Goal: Transaction & Acquisition: Purchase product/service

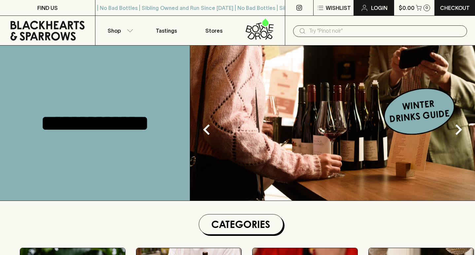
click at [379, 9] on p "Login" at bounding box center [379, 8] width 17 height 8
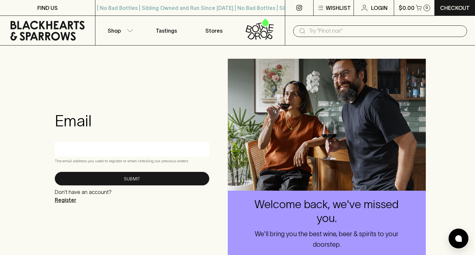
click at [67, 201] on p "Register" at bounding box center [83, 200] width 57 height 8
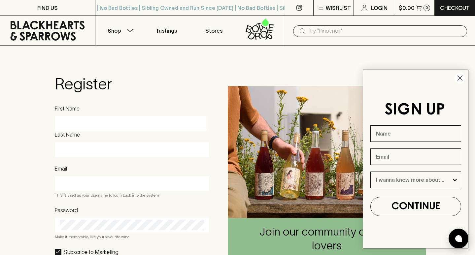
click at [86, 116] on div "First Name" at bounding box center [131, 118] width 152 height 26
type input "[PERSON_NAME]"
type input "[EMAIL_ADDRESS][DOMAIN_NAME]"
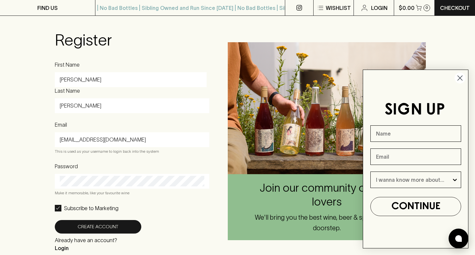
scroll to position [93, 0]
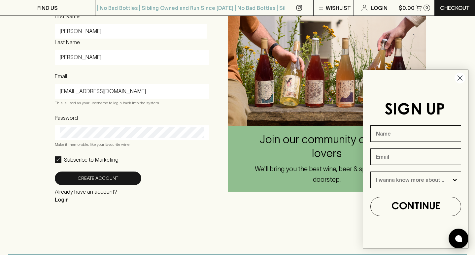
click at [180, 164] on div "Subscribe to Marketing" at bounding box center [132, 160] width 155 height 8
click at [87, 160] on p "Subscribe to Marketing" at bounding box center [91, 160] width 55 height 8
click at [61, 160] on input "Subscribe to Marketing" at bounding box center [58, 160] width 7 height 7
checkbox input "false"
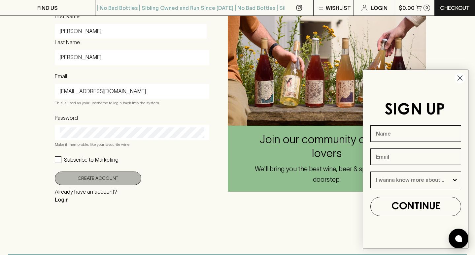
click at [96, 180] on button "Create Account" at bounding box center [98, 179] width 87 height 14
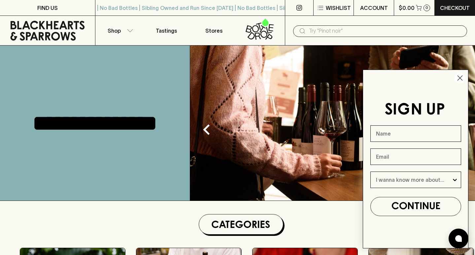
click at [461, 77] on circle "Close dialog" at bounding box center [460, 78] width 11 height 11
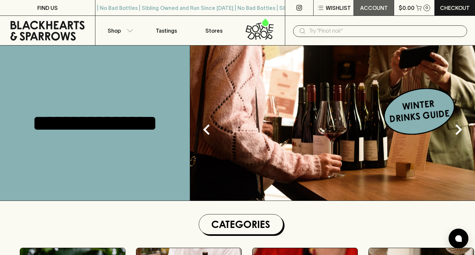
click at [379, 8] on p "ACCOUNT" at bounding box center [374, 8] width 28 height 8
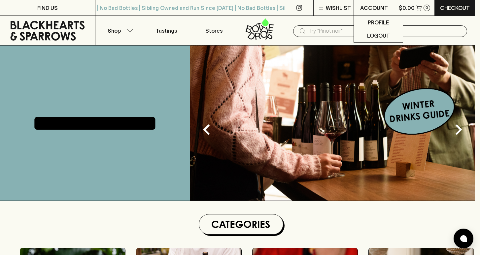
click at [338, 64] on div at bounding box center [240, 127] width 480 height 255
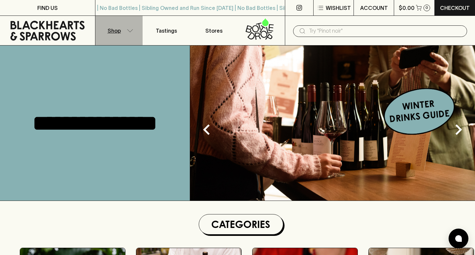
click at [115, 33] on p "Shop" at bounding box center [114, 31] width 13 height 8
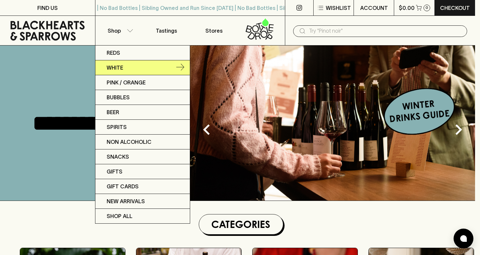
click at [141, 66] on link "White" at bounding box center [142, 67] width 95 height 15
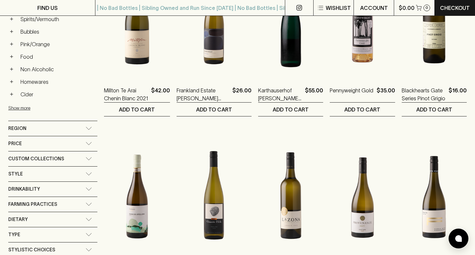
scroll to position [172, 0]
click at [39, 177] on div "Style" at bounding box center [46, 174] width 77 height 8
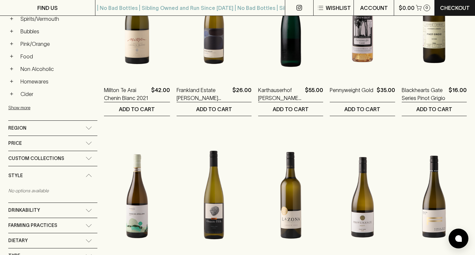
click at [86, 176] on icon at bounding box center [89, 175] width 7 height 3
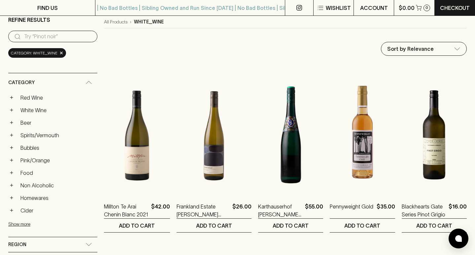
scroll to position [56, 0]
click at [69, 35] on input "search" at bounding box center [58, 37] width 68 height 11
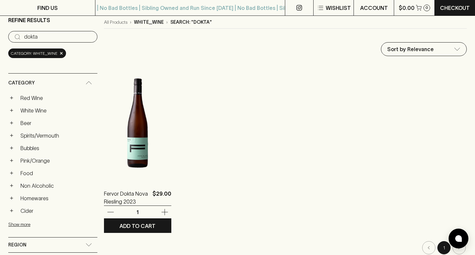
type input "dokta"
click at [135, 147] on img at bounding box center [137, 122] width 67 height 116
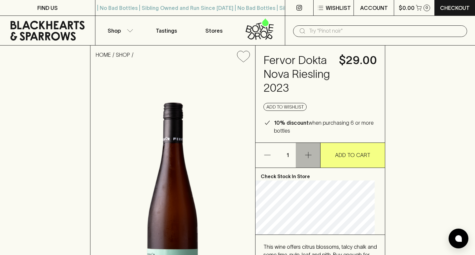
click at [312, 159] on icon "button" at bounding box center [308, 155] width 6 height 6
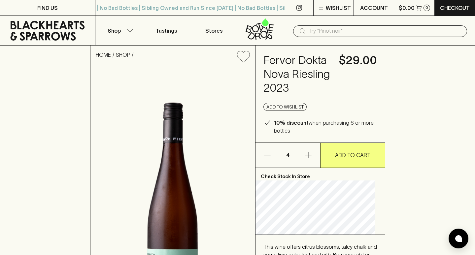
click at [312, 159] on icon "button" at bounding box center [308, 155] width 6 height 6
click at [312, 159] on icon "button" at bounding box center [309, 155] width 8 height 8
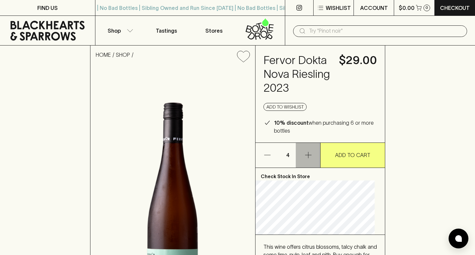
click at [312, 159] on icon "button" at bounding box center [309, 155] width 8 height 8
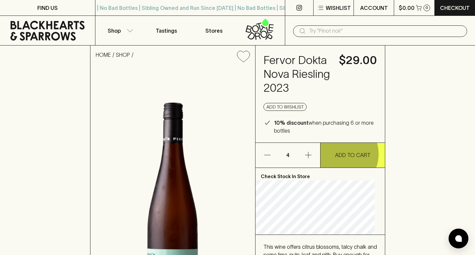
click at [344, 159] on p "ADD TO CART" at bounding box center [352, 155] width 35 height 8
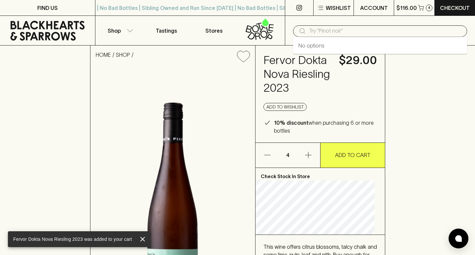
click at [352, 33] on input "text" at bounding box center [385, 31] width 153 height 11
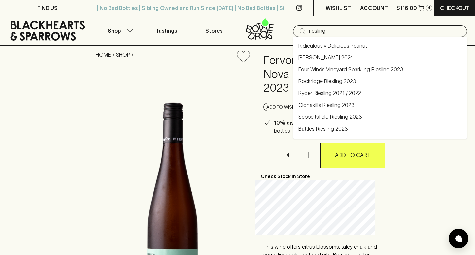
type input "riesling"
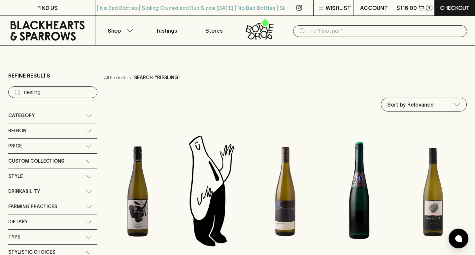
click at [80, 128] on div "Region" at bounding box center [52, 131] width 89 height 15
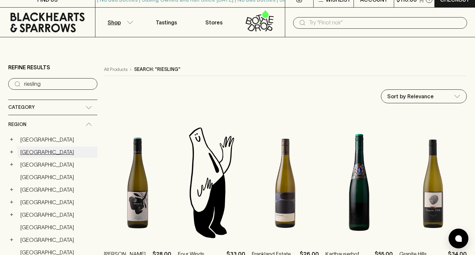
scroll to position [8, 0]
click at [11, 152] on button "+" at bounding box center [11, 152] width 7 height 7
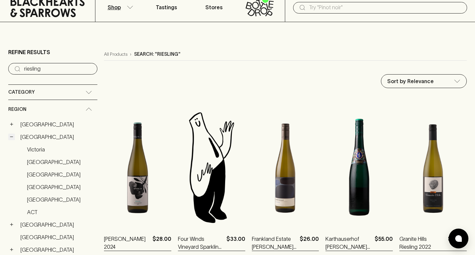
scroll to position [24, 0]
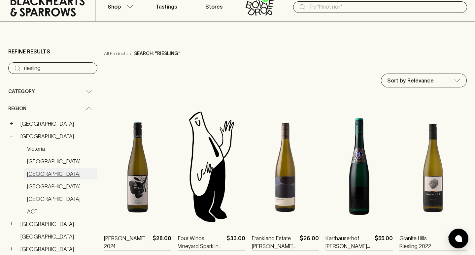
click at [44, 174] on link "[GEOGRAPHIC_DATA]" at bounding box center [60, 174] width 73 height 11
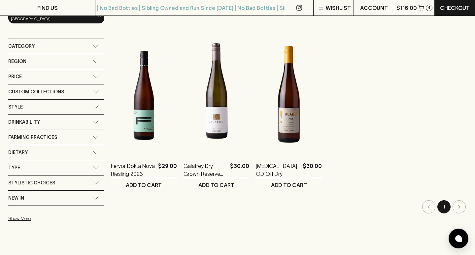
scroll to position [104, 0]
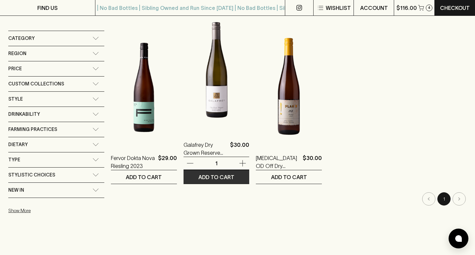
click at [210, 176] on p "ADD TO CART" at bounding box center [217, 177] width 36 height 8
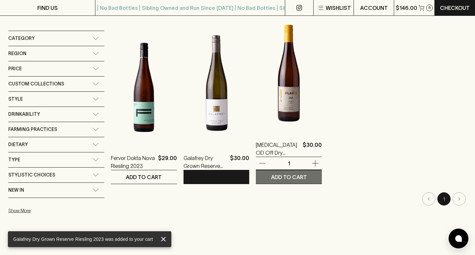
click at [280, 176] on p "ADD TO CART" at bounding box center [289, 177] width 36 height 8
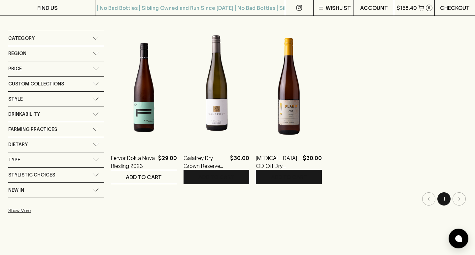
click at [457, 8] on p "Checkout" at bounding box center [455, 8] width 30 height 8
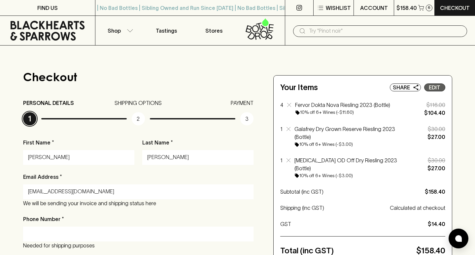
click at [436, 88] on p "Edit" at bounding box center [435, 88] width 12 height 8
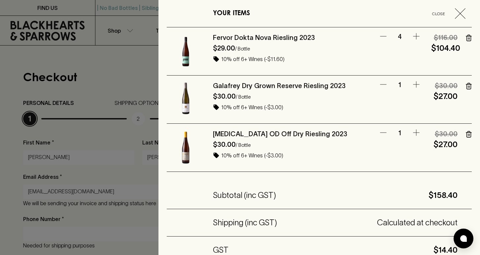
click at [466, 134] on icon "button" at bounding box center [469, 134] width 6 height 7
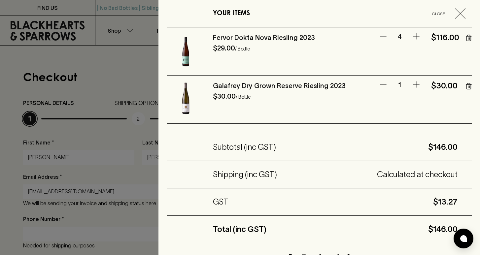
click at [413, 37] on icon "button" at bounding box center [417, 36] width 8 height 8
click at [413, 82] on icon "button" at bounding box center [417, 85] width 8 height 8
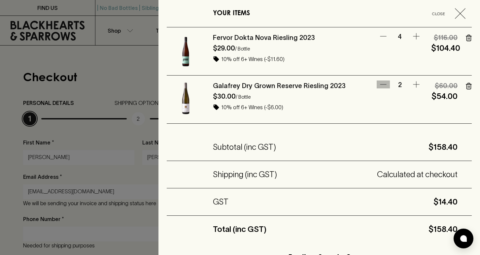
click at [380, 84] on icon "button" at bounding box center [384, 85] width 8 height 8
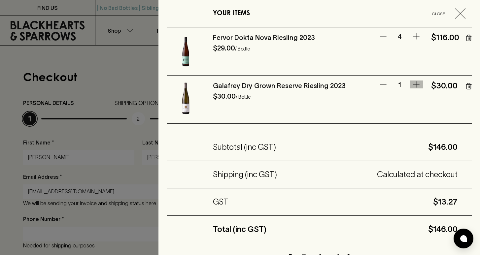
click at [413, 84] on icon "button" at bounding box center [417, 85] width 8 height 8
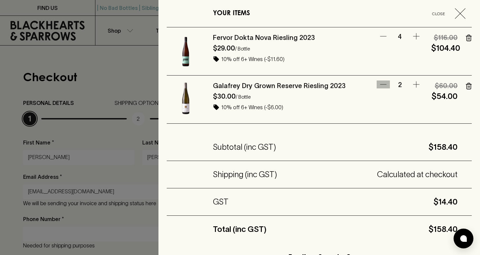
click at [380, 85] on icon "button" at bounding box center [384, 85] width 8 height 8
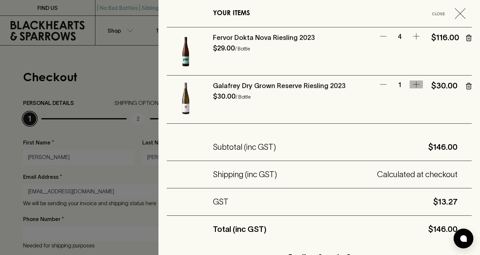
click at [413, 86] on icon "button" at bounding box center [417, 85] width 8 height 8
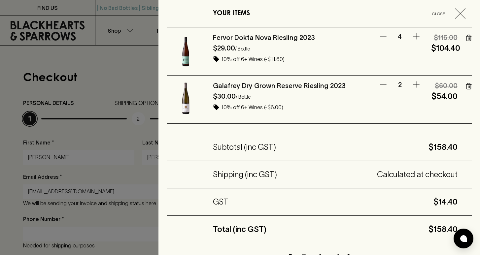
click at [436, 15] on span "Close" at bounding box center [438, 13] width 27 height 7
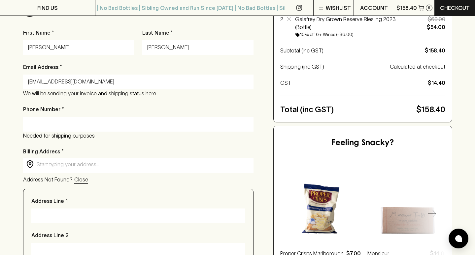
scroll to position [114, 0]
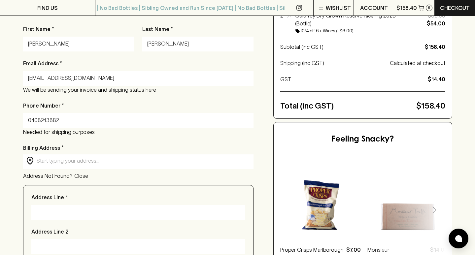
type input "0408243882"
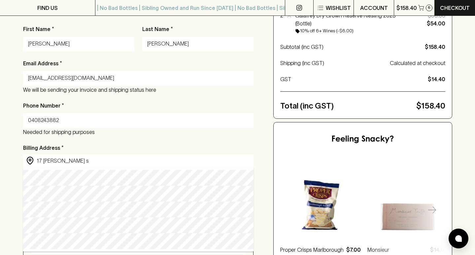
type input "[STREET_ADDRESS][PERSON_NAME]"
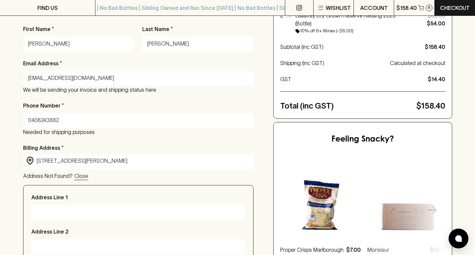
type input "[STREET_ADDRESS][PERSON_NAME]"
type input "[GEOGRAPHIC_DATA]"
type input "4101"
type input "[GEOGRAPHIC_DATA]"
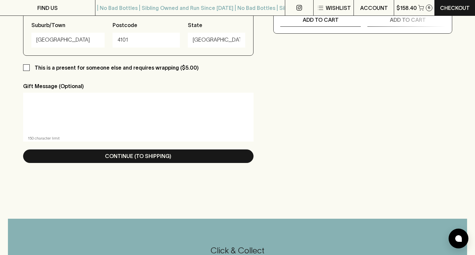
scroll to position [366, 0]
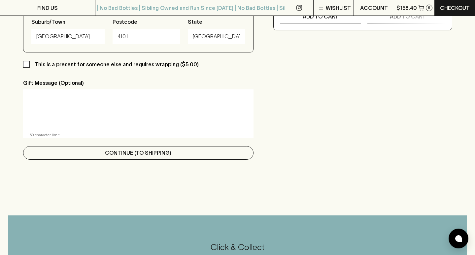
click at [155, 153] on p "Continue (To Shipping)" at bounding box center [138, 153] width 66 height 8
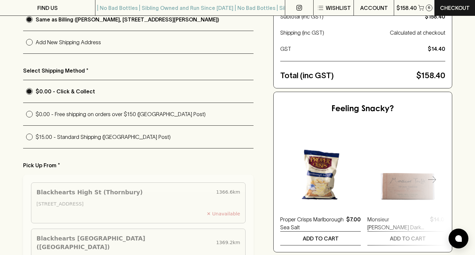
scroll to position [144, 0]
click at [29, 114] on input "$0.00 - Free shipping on orders over $150 ([GEOGRAPHIC_DATA] Post)" at bounding box center [29, 114] width 13 height 13
radio input "true"
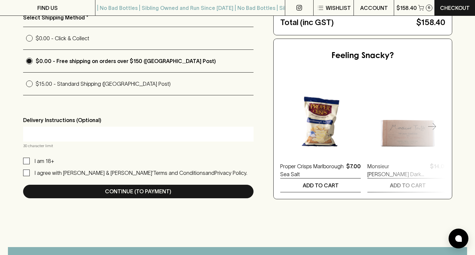
scroll to position [197, 0]
click at [25, 160] on input "I am 18+" at bounding box center [26, 161] width 7 height 7
checkbox input "true"
click at [24, 173] on input "I agree with [PERSON_NAME] & [PERSON_NAME]’ Terms and Conditions and Privacy Po…" at bounding box center [26, 173] width 7 height 7
checkbox input "true"
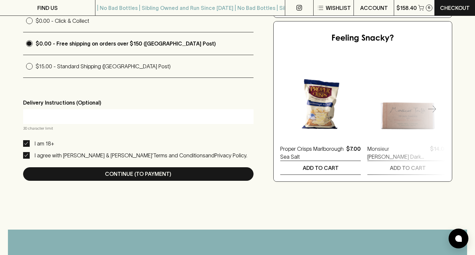
scroll to position [215, 0]
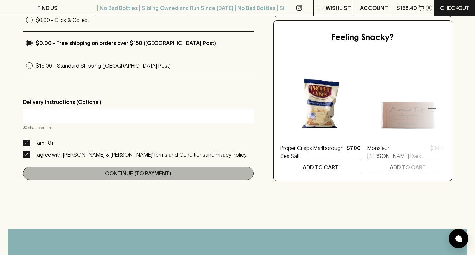
click at [182, 173] on button "Continue (To Payment)" at bounding box center [138, 174] width 231 height 14
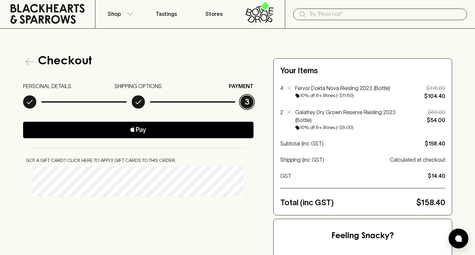
scroll to position [18, 0]
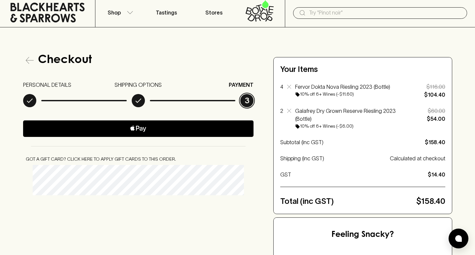
click at [103, 130] on span "Apple Logo" at bounding box center [138, 128] width 231 height 13
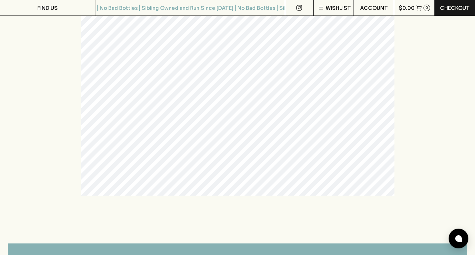
scroll to position [242, 0]
